Goal: Task Accomplishment & Management: Manage account settings

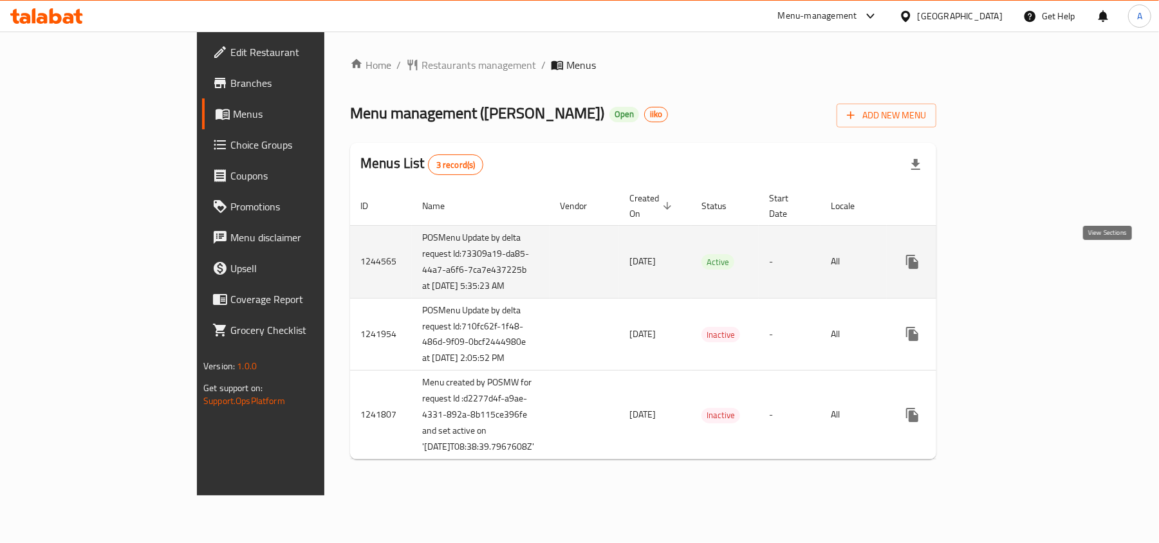
click at [1011, 263] on icon "enhanced table" at bounding box center [1006, 262] width 12 height 12
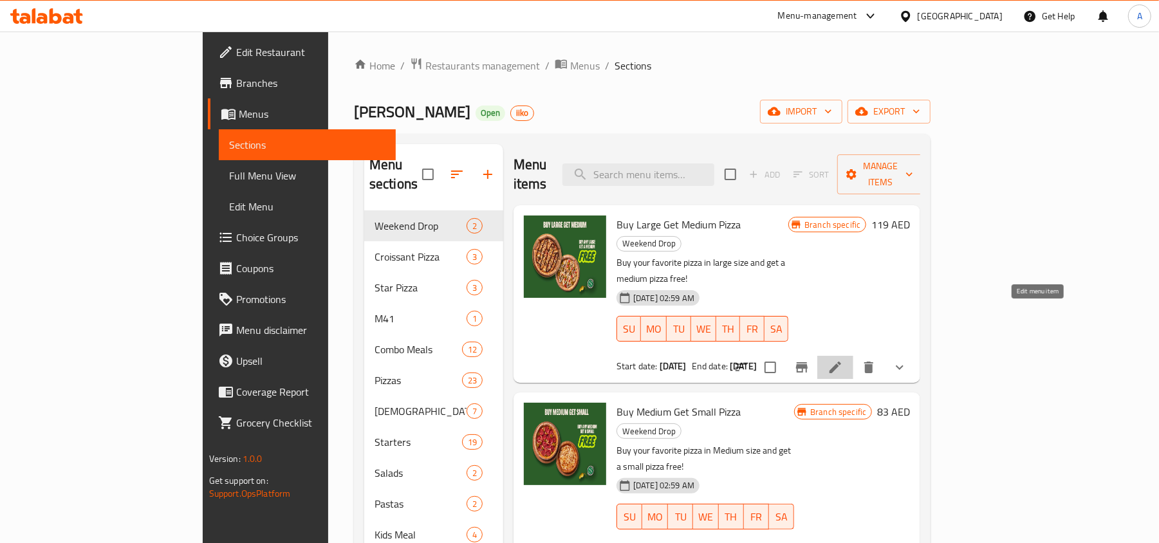
click at [843, 360] on icon at bounding box center [835, 367] width 15 height 15
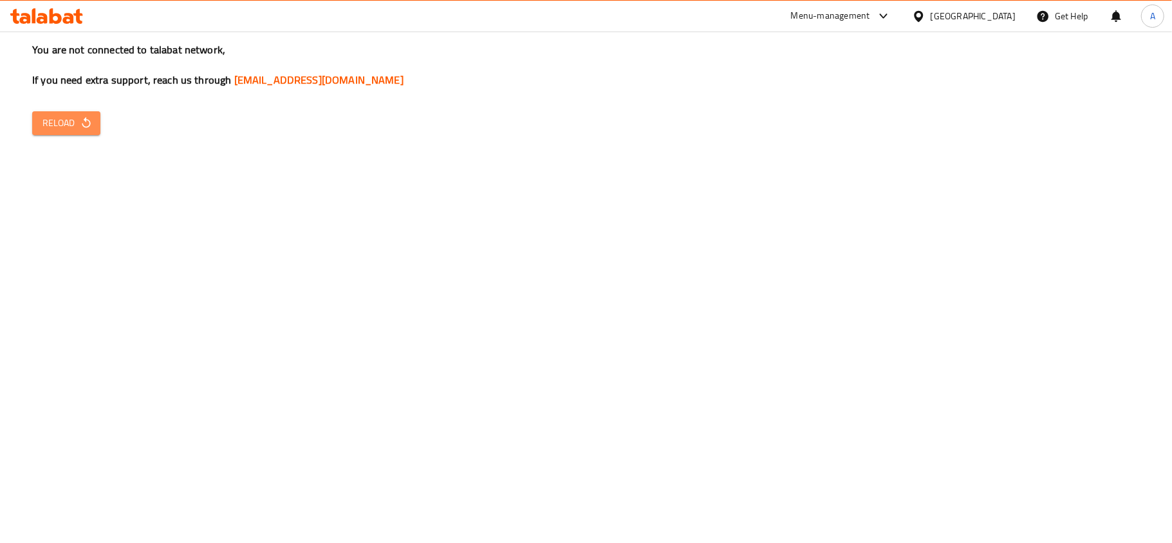
click at [80, 130] on span "Reload" at bounding box center [66, 123] width 48 height 16
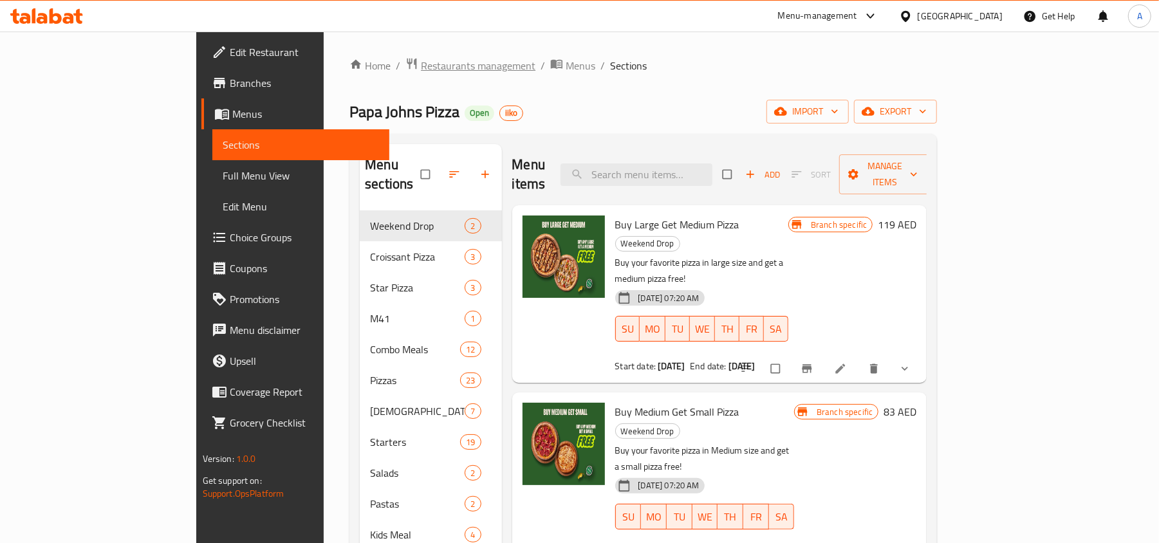
click at [421, 68] on span "Restaurants management" at bounding box center [478, 65] width 115 height 15
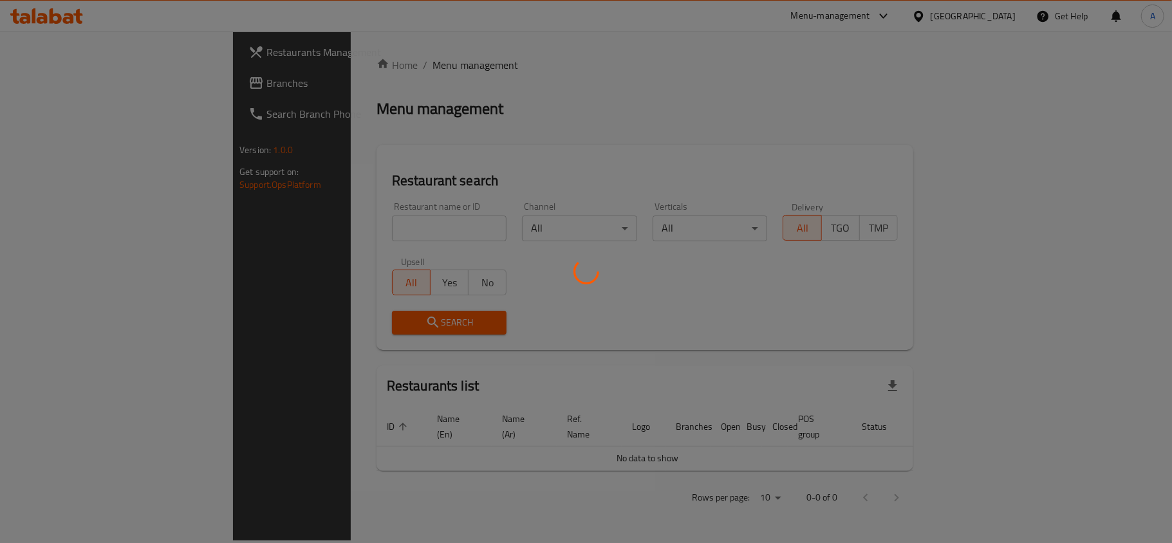
click at [313, 230] on div at bounding box center [586, 271] width 1172 height 543
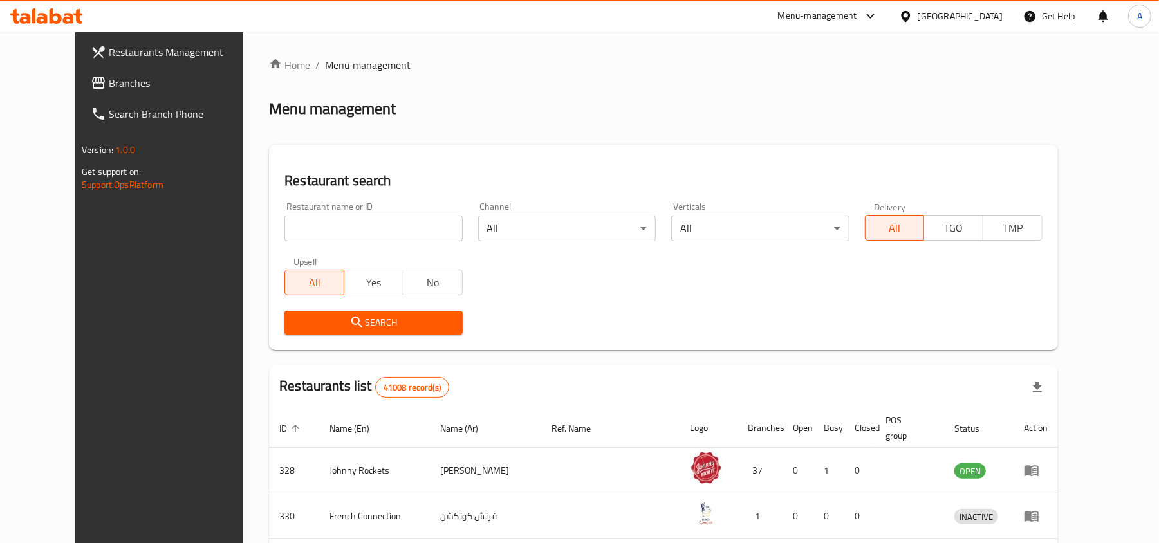
click at [313, 230] on input "search" at bounding box center [374, 229] width 178 height 26
paste input "667470"
type input "667470"
click at [297, 322] on span "Search" at bounding box center [373, 323] width 157 height 16
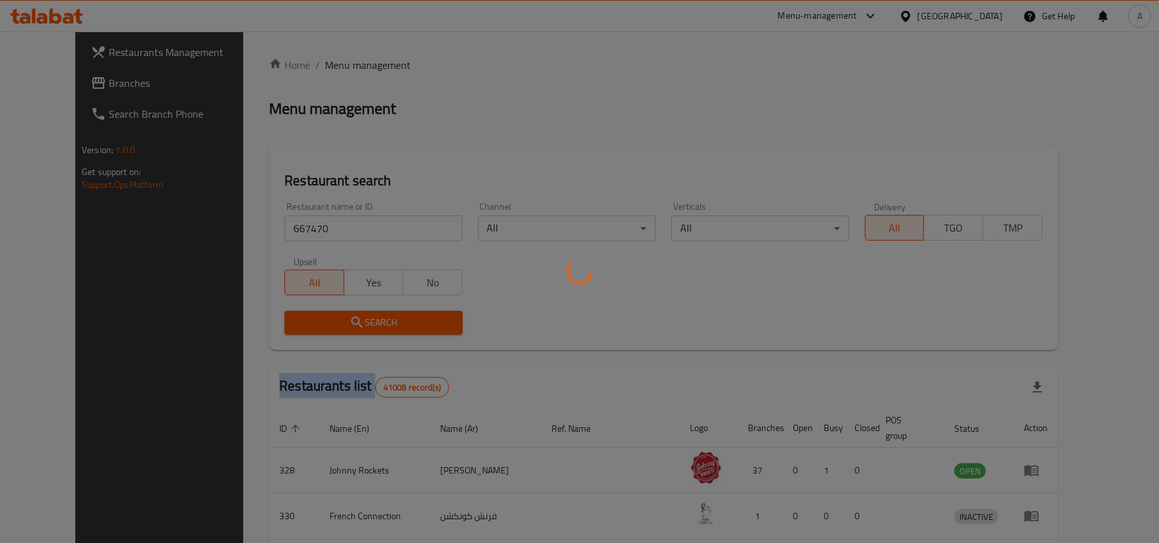
click at [297, 322] on div at bounding box center [579, 271] width 1159 height 543
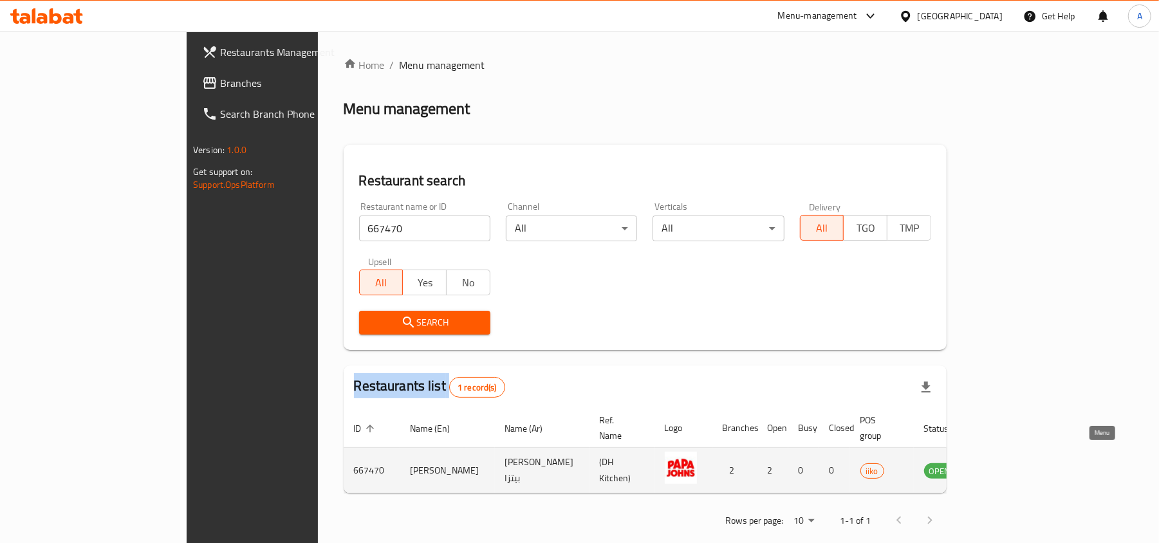
click at [1005, 469] on icon "enhanced table" at bounding box center [1002, 471] width 5 height 5
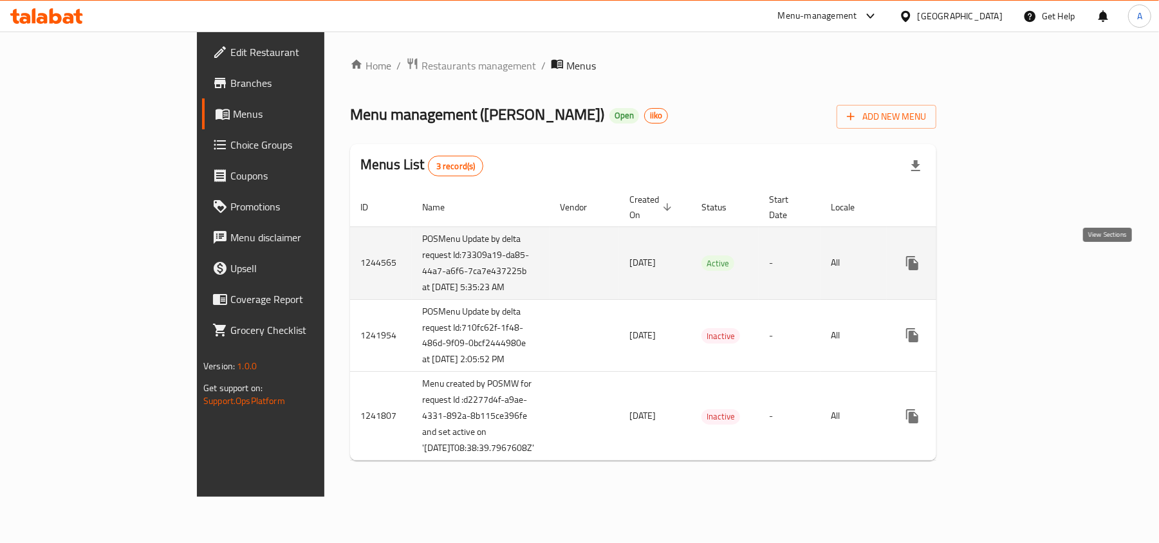
click at [1011, 266] on icon "enhanced table" at bounding box center [1006, 263] width 12 height 12
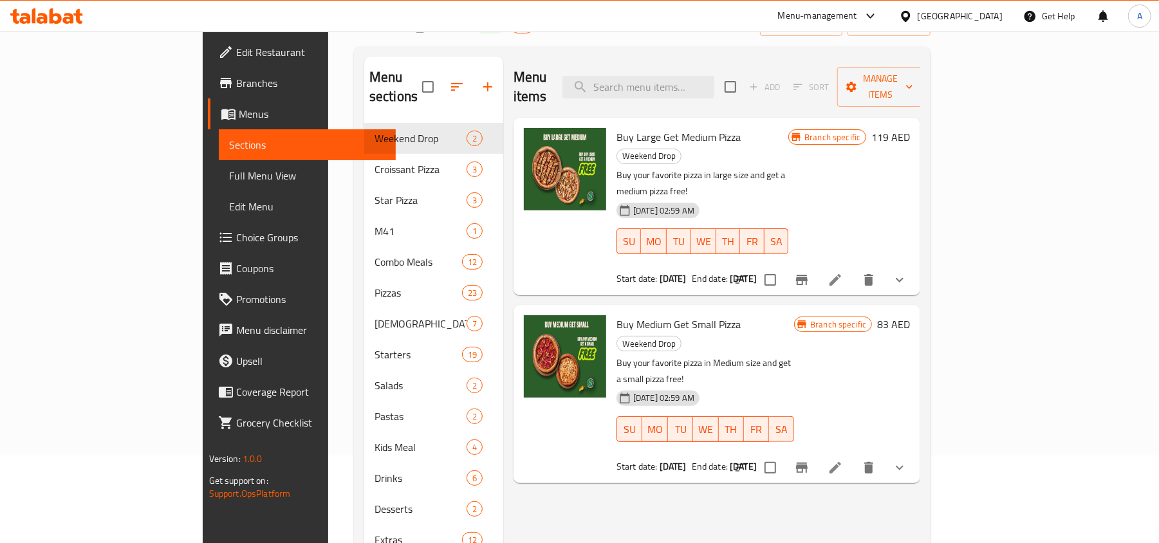
scroll to position [171, 0]
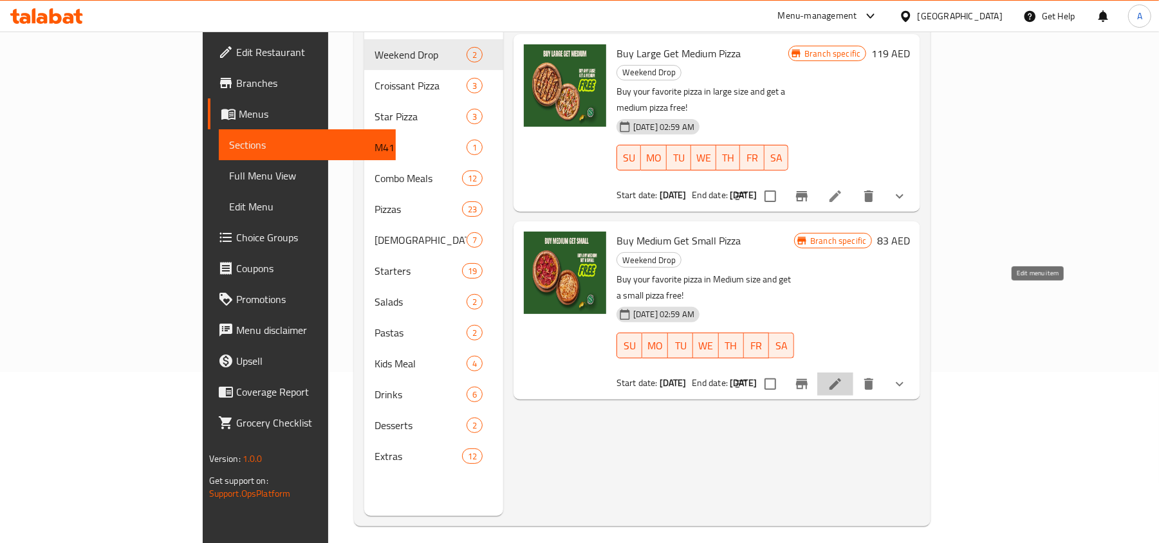
click at [843, 377] on icon at bounding box center [835, 384] width 15 height 15
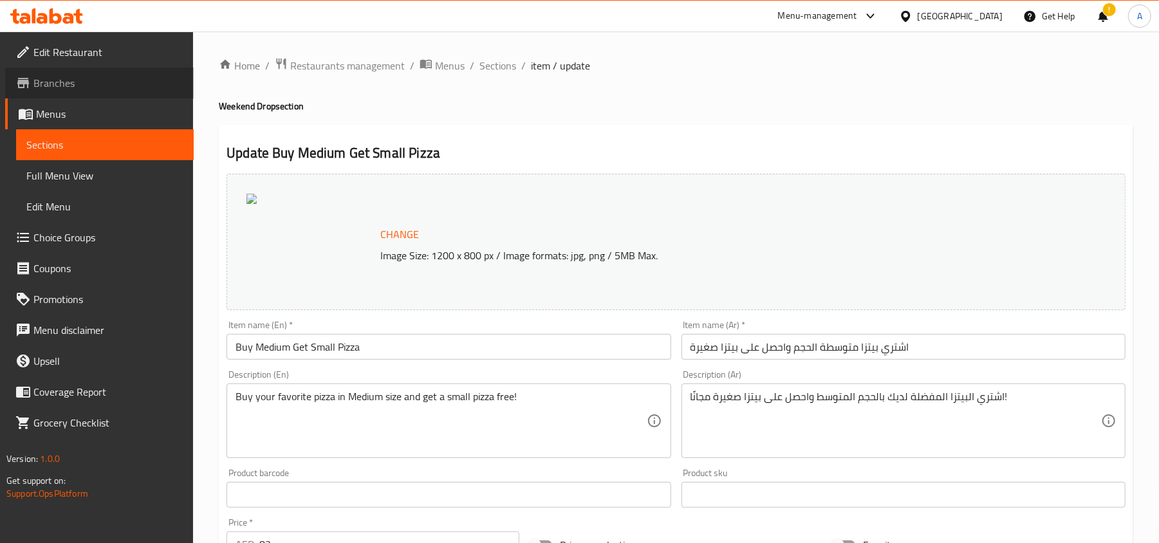
click at [80, 89] on span "Branches" at bounding box center [108, 82] width 150 height 15
